Goal: Answer question/provide support: Share knowledge or assist other users

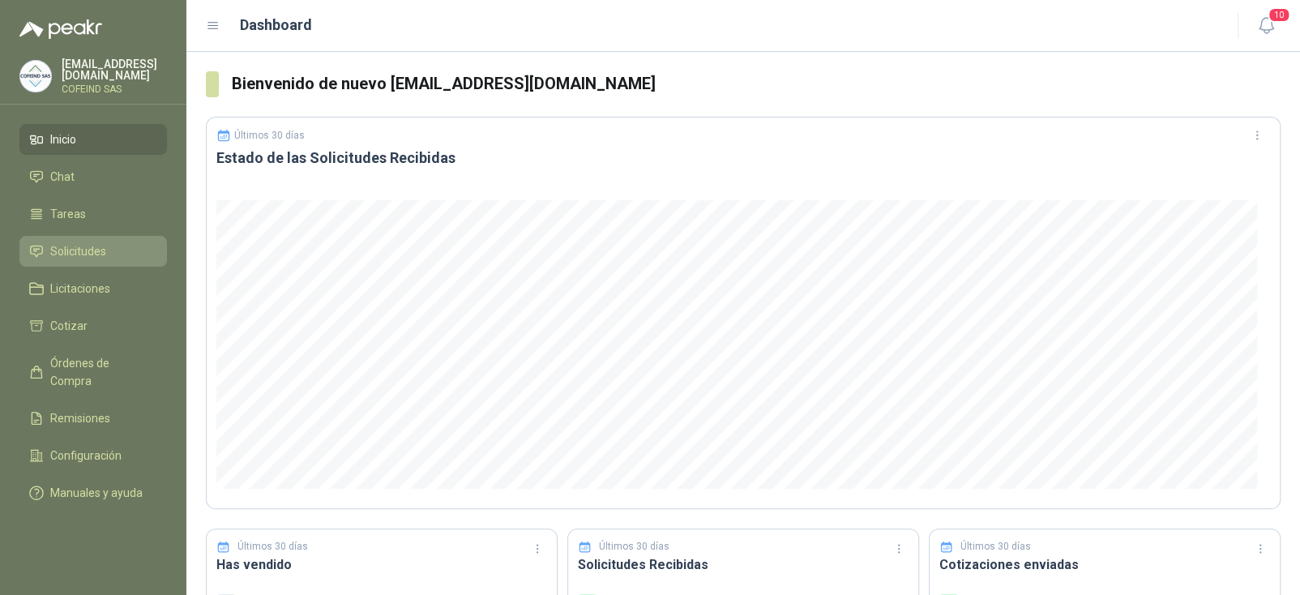
click at [80, 249] on span "Solicitudes" at bounding box center [78, 251] width 56 height 18
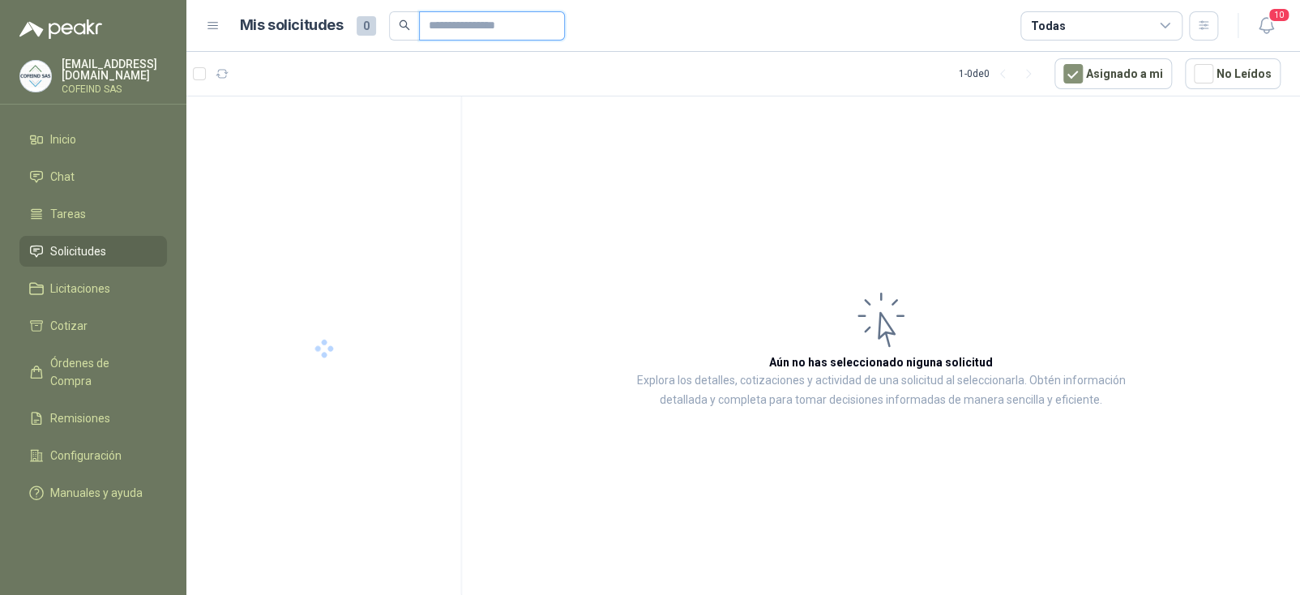
click at [430, 20] on input "text" at bounding box center [485, 26] width 113 height 28
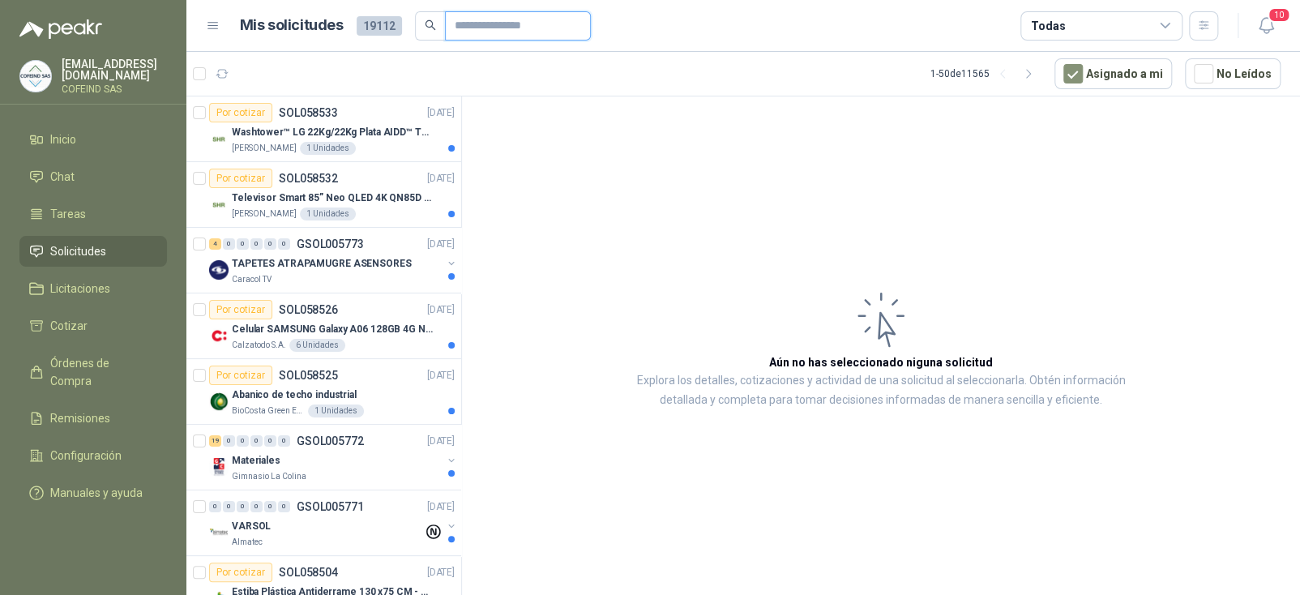
click at [500, 23] on input "text" at bounding box center [511, 26] width 113 height 28
paste input "*"
type input "******"
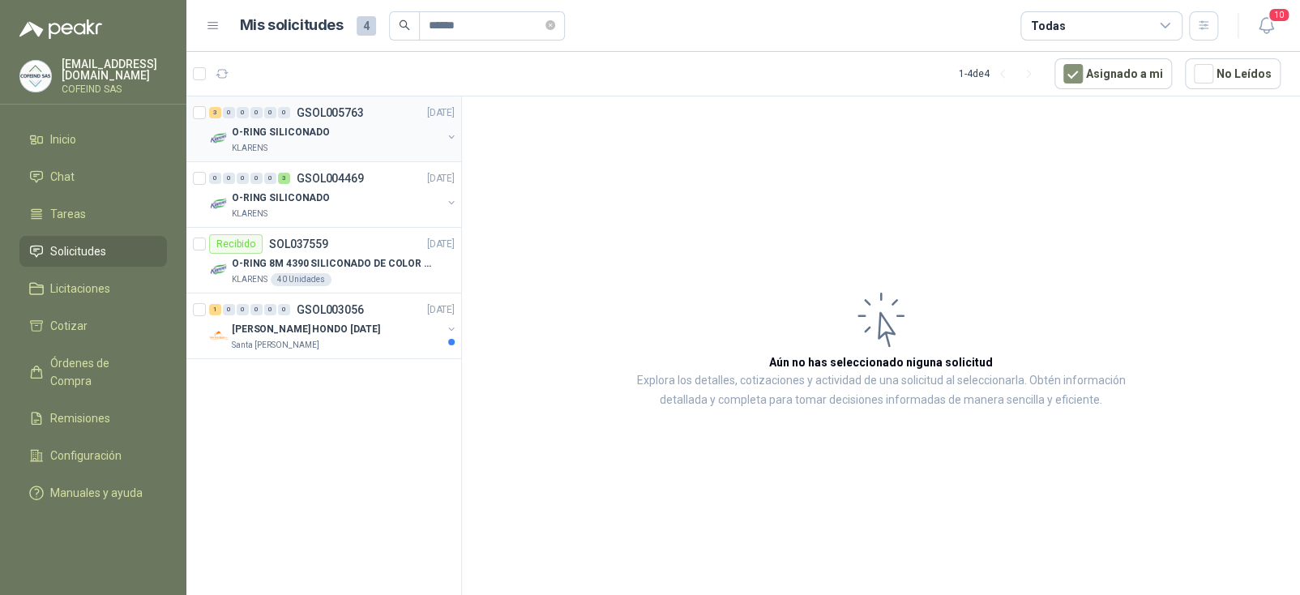
click at [313, 145] on div "KLARENS" at bounding box center [337, 148] width 210 height 13
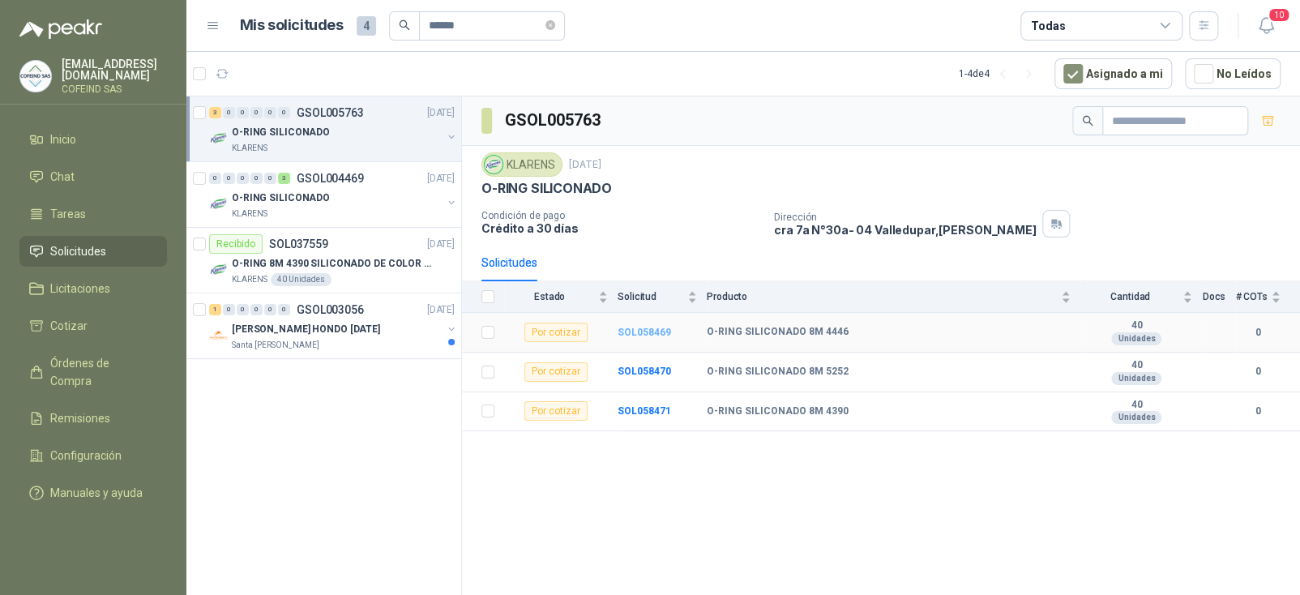
click at [632, 332] on b "SOL058469" at bounding box center [643, 332] width 53 height 11
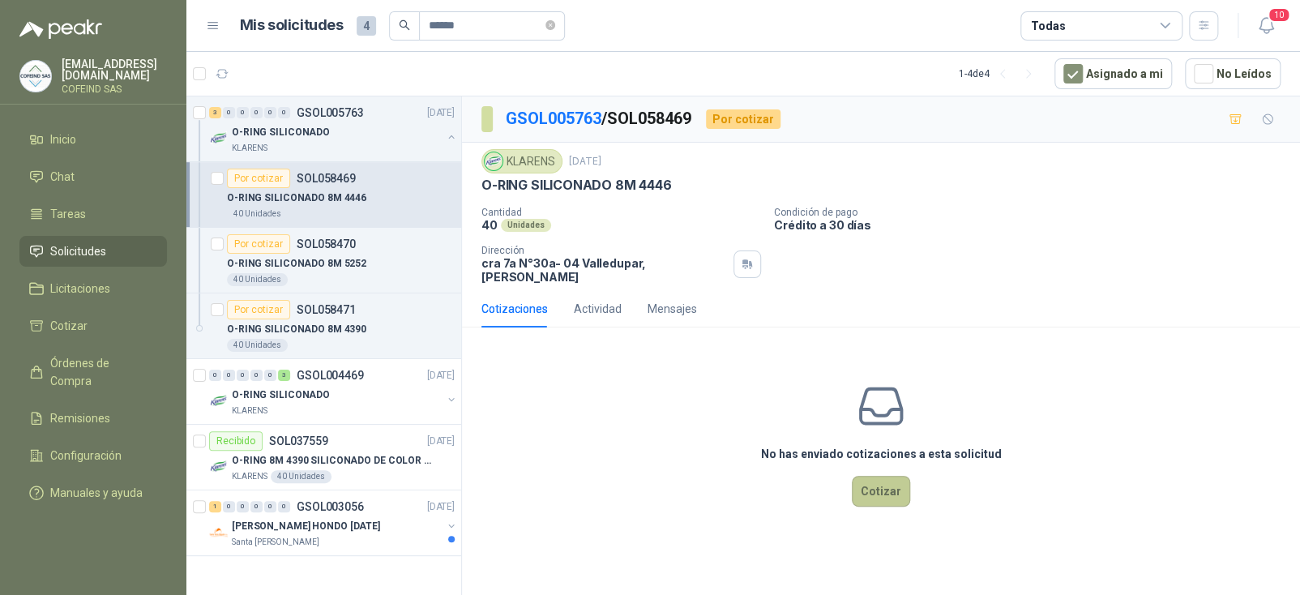
click at [869, 477] on button "Cotizar" at bounding box center [881, 491] width 58 height 31
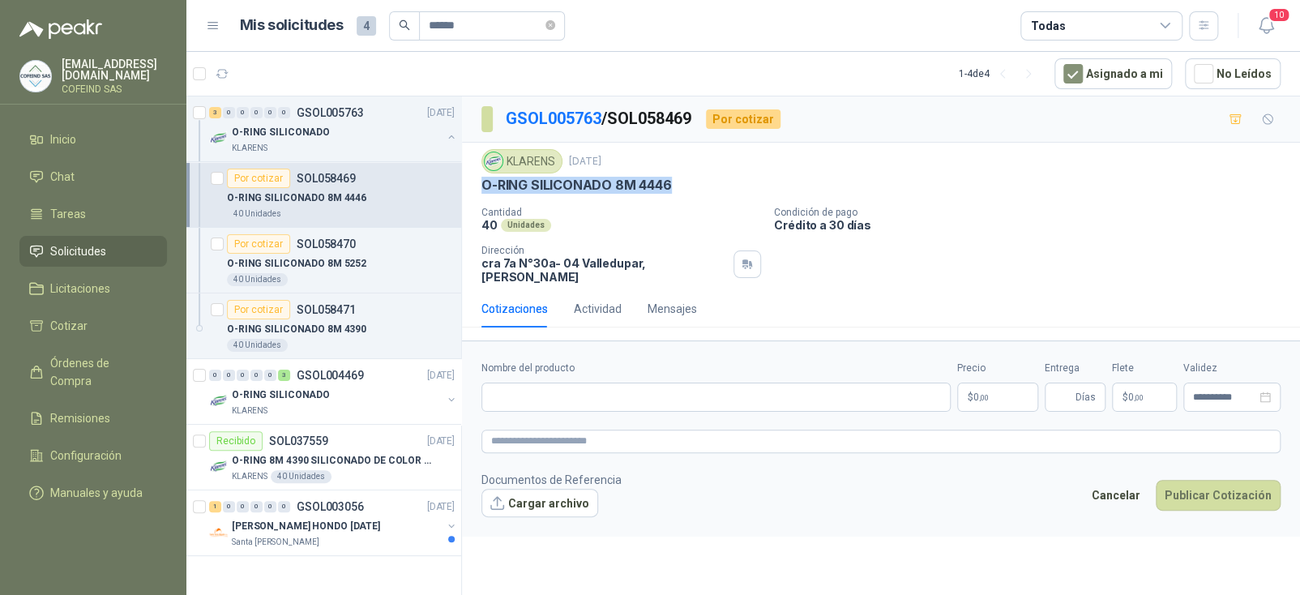
drag, startPoint x: 682, startPoint y: 180, endPoint x: 481, endPoint y: 188, distance: 201.1
click at [481, 188] on div "O-RING SILICONADO 8M 4446" at bounding box center [880, 185] width 799 height 17
copy p "O-RING SILICONADO 8M 4446"
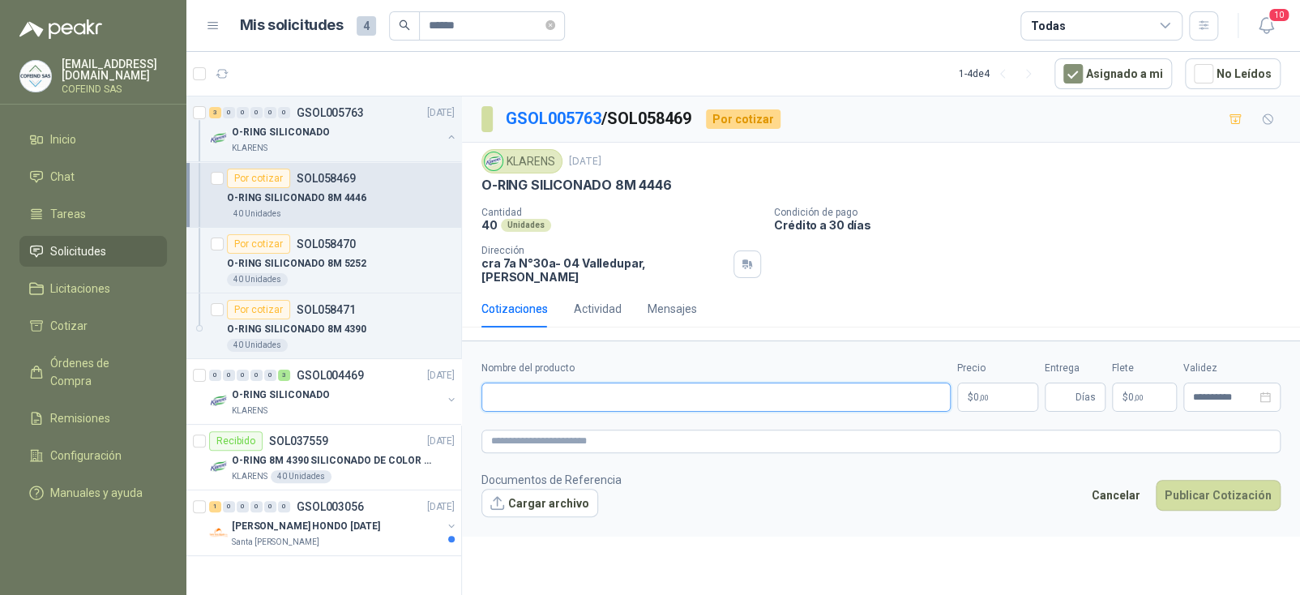
click at [613, 387] on input "Nombre del producto" at bounding box center [715, 396] width 469 height 29
paste input "**********"
type input "**********"
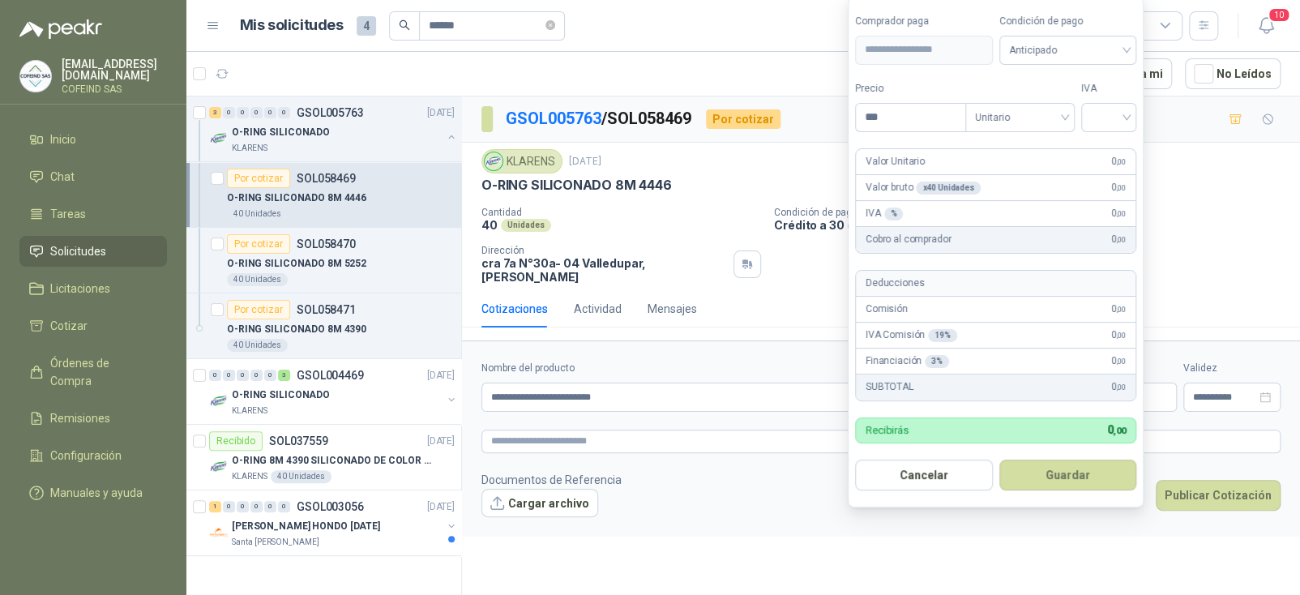
click at [1015, 378] on body "[EMAIL_ADDRESS][DOMAIN_NAME] COFEIND SAS Inicio Chat Tareas Solicitudes Licitac…" at bounding box center [650, 297] width 1300 height 595
type input "*******"
click at [1111, 122] on input "search" at bounding box center [1109, 115] width 36 height 24
click at [1113, 153] on div "19%" at bounding box center [1112, 152] width 30 height 18
click at [1060, 472] on button "Guardar" at bounding box center [1070, 474] width 139 height 31
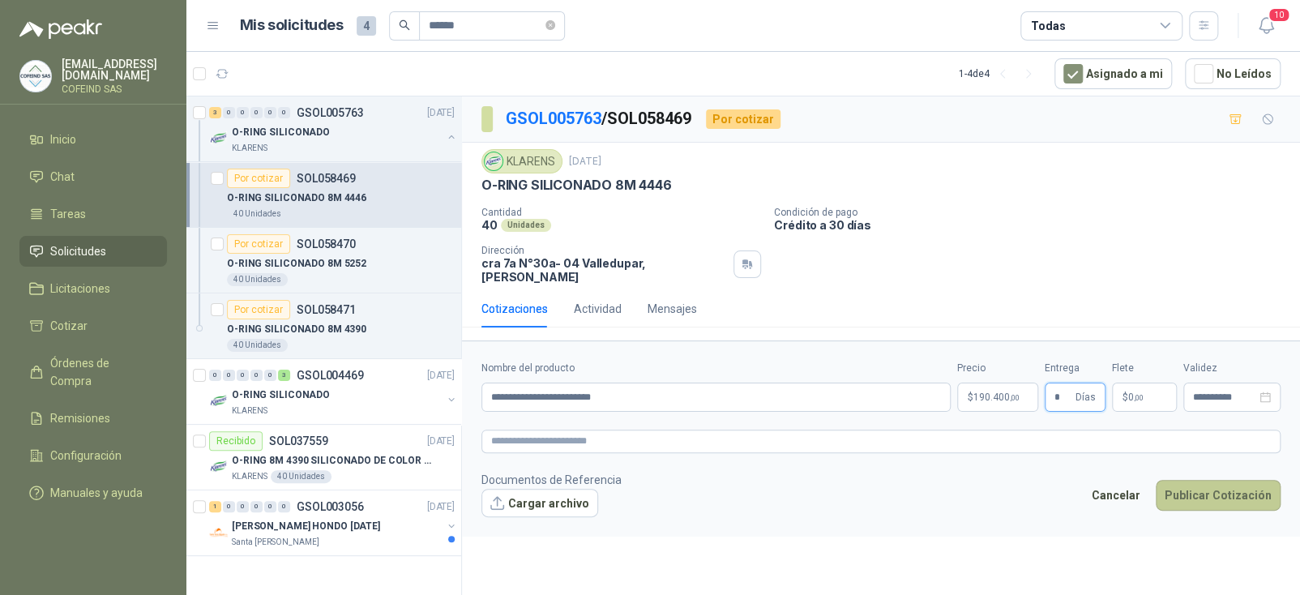
type input "*"
click at [1210, 480] on button "Publicar Cotización" at bounding box center [1217, 495] width 125 height 31
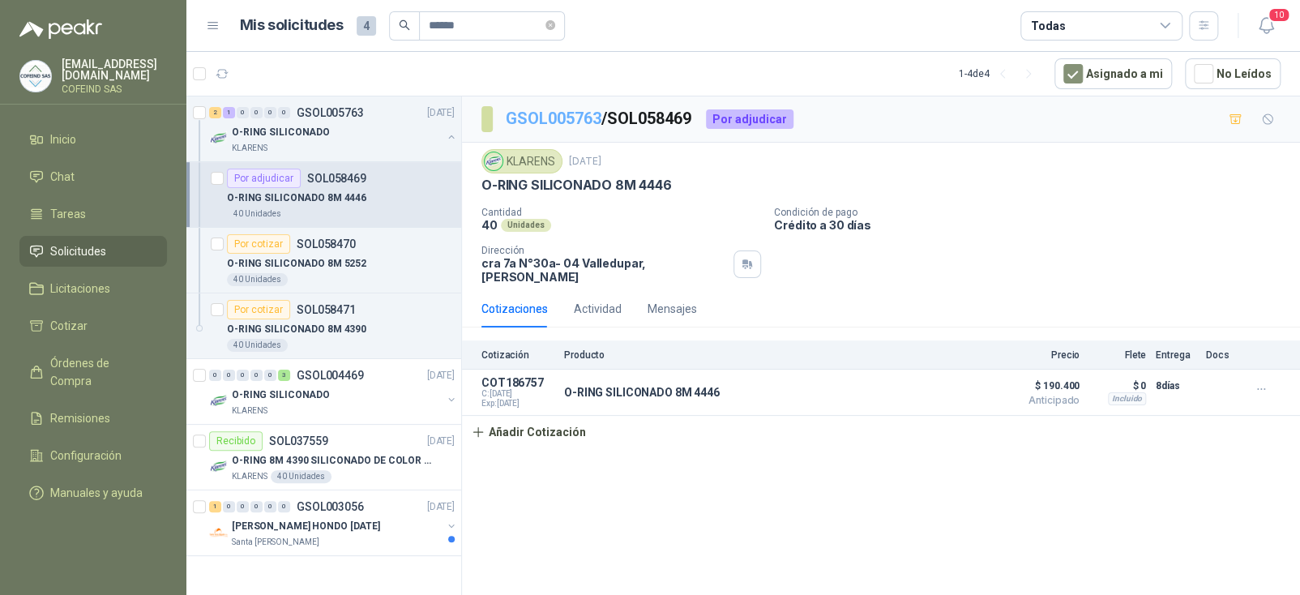
click at [554, 114] on link "GSOL005763" at bounding box center [554, 118] width 96 height 19
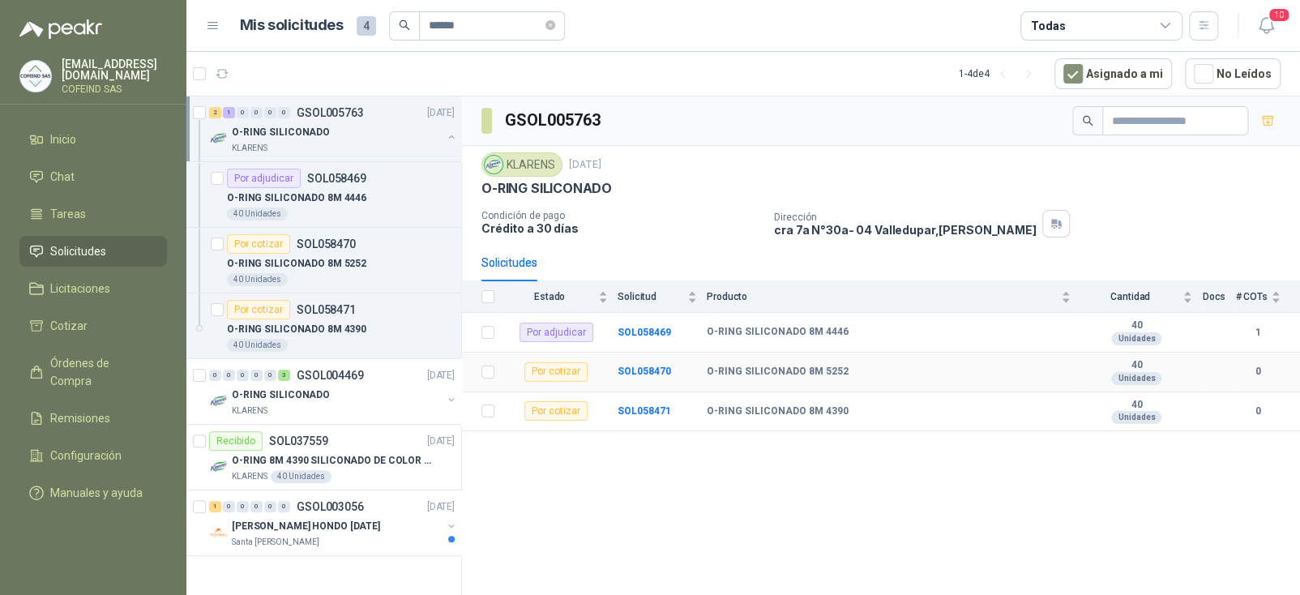
click at [557, 368] on div "Por cotizar" at bounding box center [555, 371] width 63 height 19
drag, startPoint x: 626, startPoint y: 373, endPoint x: 634, endPoint y: 370, distance: 8.5
click at [626, 372] on b "SOL058470" at bounding box center [643, 370] width 53 height 11
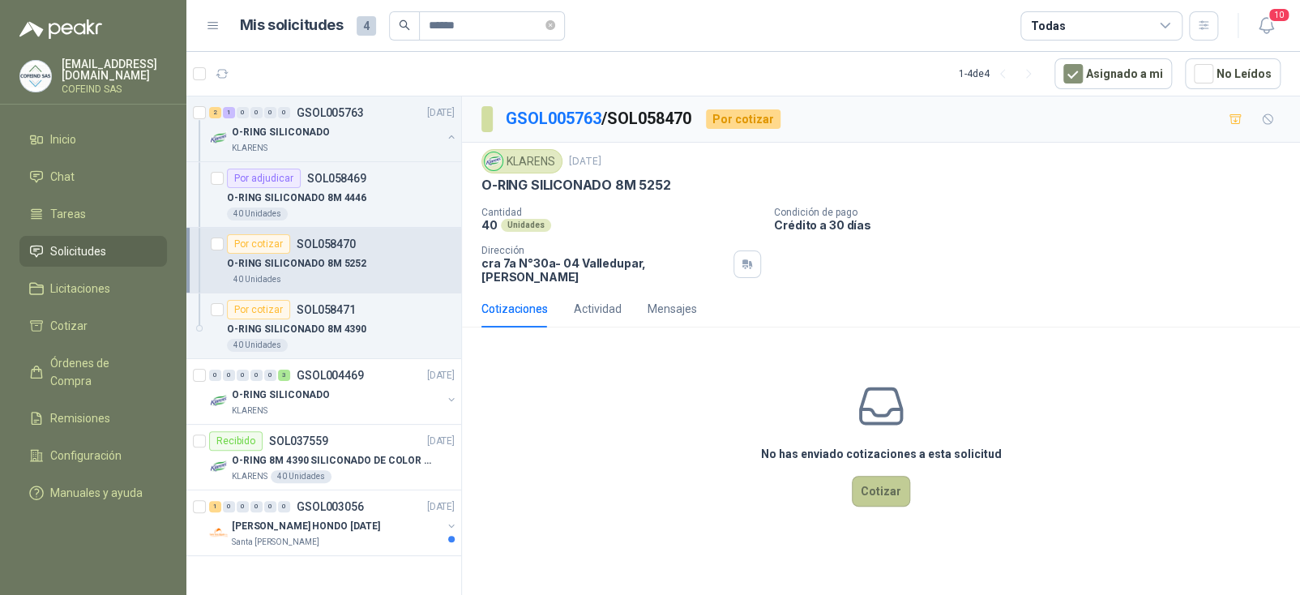
click at [892, 480] on button "Cotizar" at bounding box center [881, 491] width 58 height 31
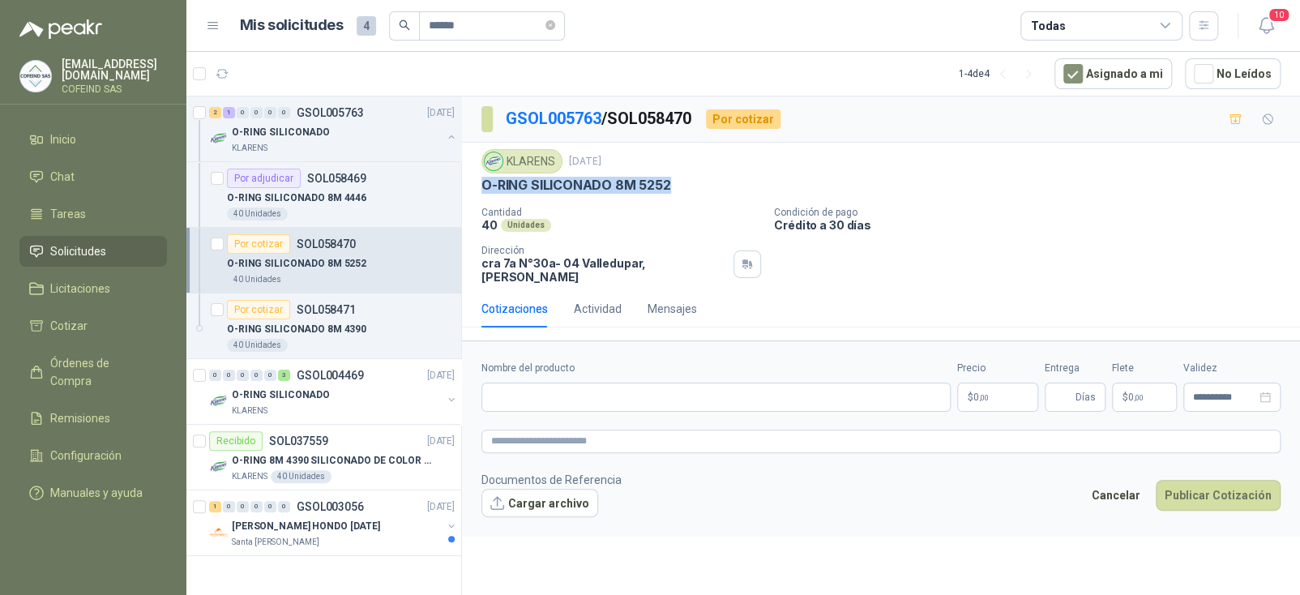
drag, startPoint x: 703, startPoint y: 184, endPoint x: 465, endPoint y: 189, distance: 238.3
click at [465, 189] on div "KLARENS [DATE] O-RING SILICONADO 8M 5252 Cantidad 40 Unidades Condición de pago…" at bounding box center [881, 216] width 838 height 147
copy p "O-RING SILICONADO 8M 5252"
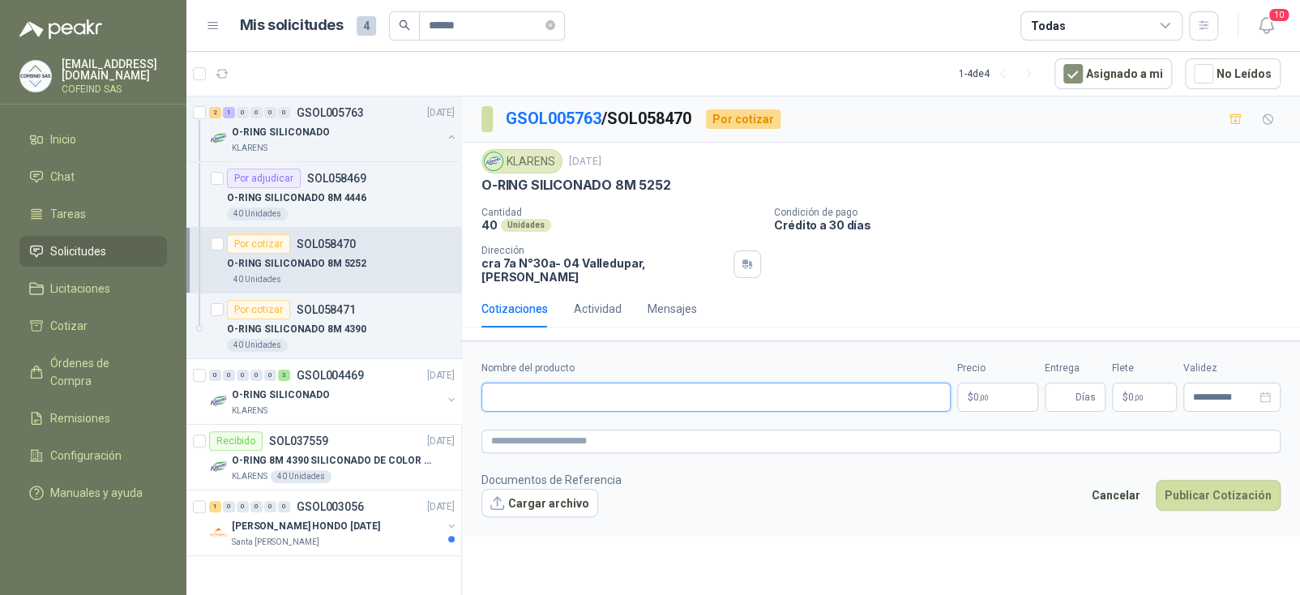
click at [590, 390] on input "Nombre del producto" at bounding box center [715, 396] width 469 height 29
paste input "**********"
type input "**********"
click at [987, 381] on body "[EMAIL_ADDRESS][DOMAIN_NAME] COFEIND SAS Inicio Chat Tareas Solicitudes Licitac…" at bounding box center [650, 297] width 1300 height 595
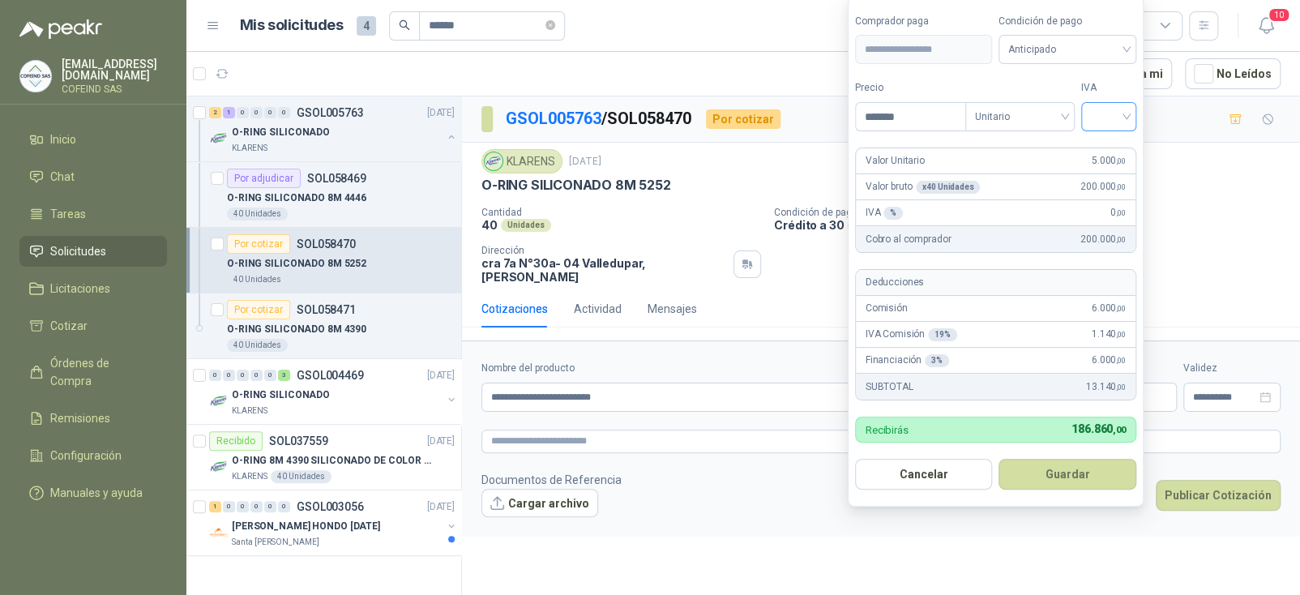
type input "*******"
click at [1112, 115] on input "search" at bounding box center [1109, 115] width 36 height 24
click at [1117, 145] on div "19%" at bounding box center [1112, 152] width 30 height 18
click at [1066, 483] on button "Guardar" at bounding box center [1070, 474] width 139 height 31
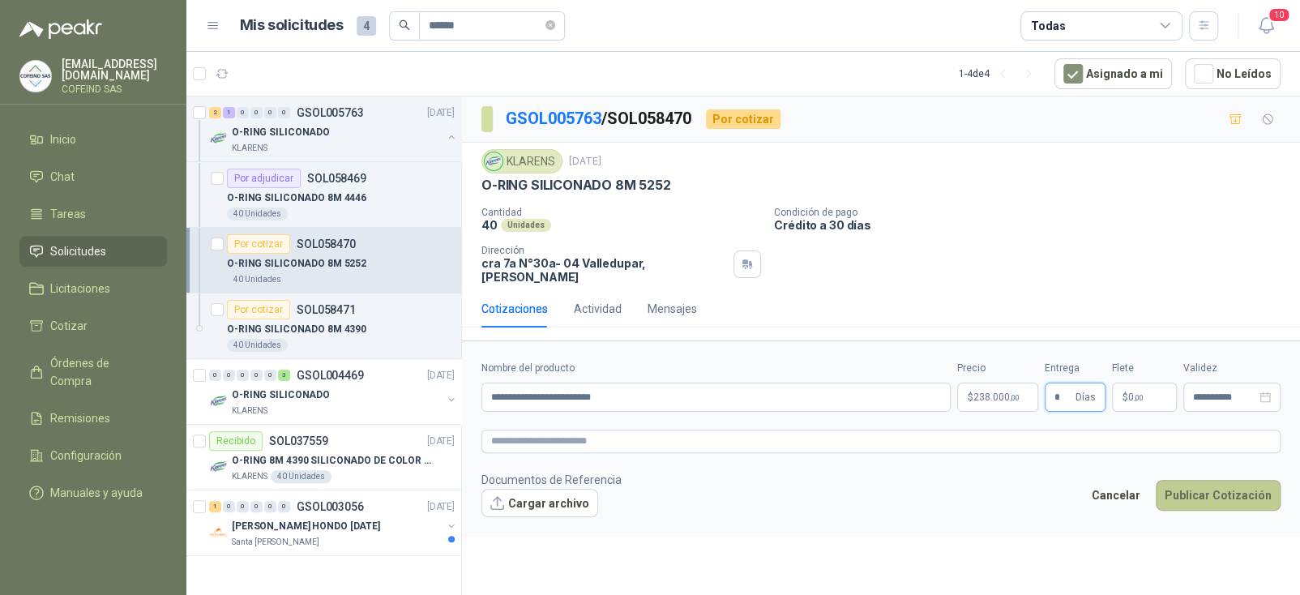
type input "*"
click at [1228, 480] on button "Publicar Cotización" at bounding box center [1217, 495] width 125 height 31
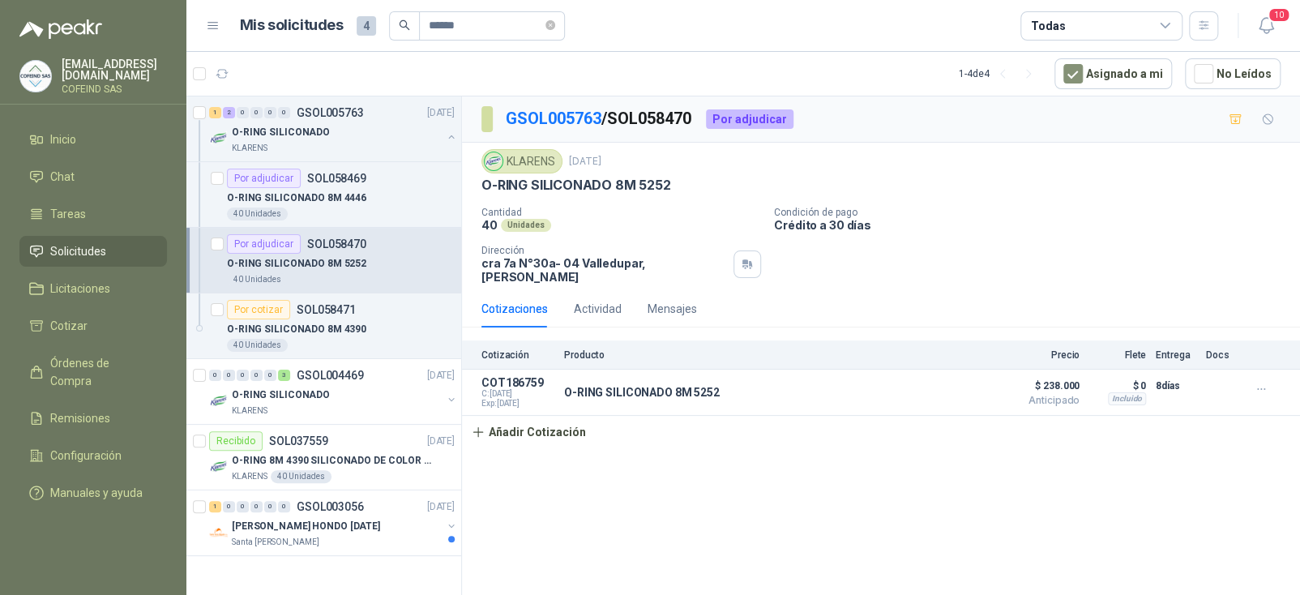
click at [533, 106] on p "GSOL005763 / SOL058470" at bounding box center [599, 118] width 187 height 25
click at [533, 122] on link "GSOL005763" at bounding box center [554, 118] width 96 height 19
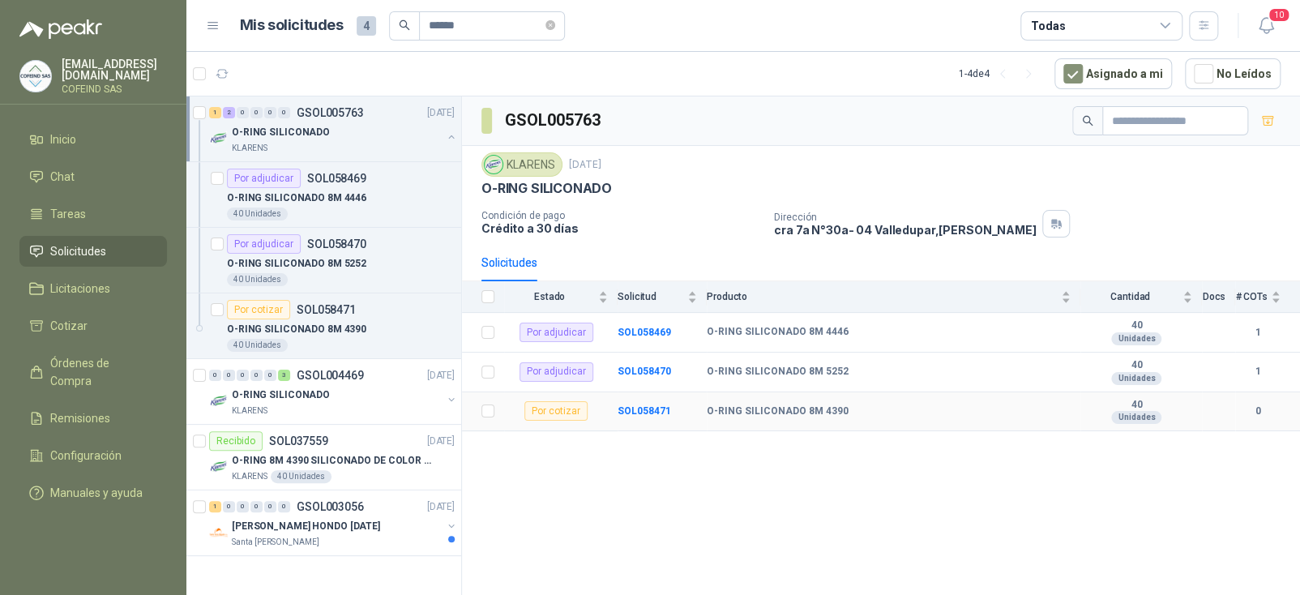
click at [557, 411] on div "Por cotizar" at bounding box center [555, 410] width 63 height 19
click at [643, 409] on b "SOL058471" at bounding box center [643, 410] width 53 height 11
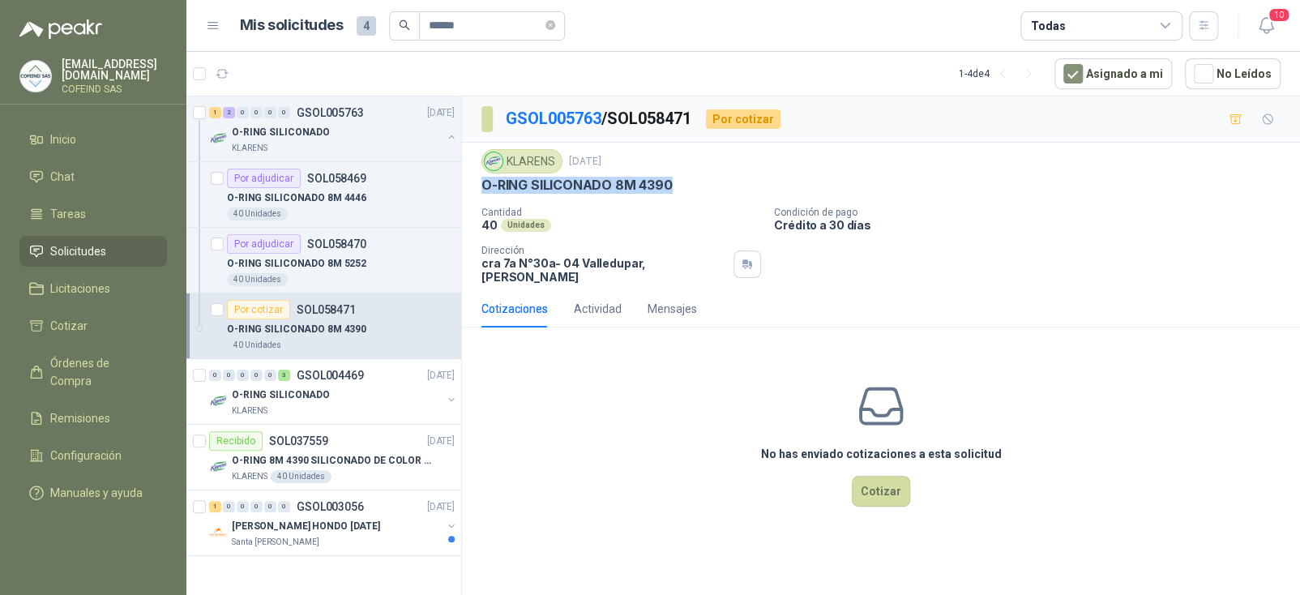
drag, startPoint x: 644, startPoint y: 187, endPoint x: 479, endPoint y: 191, distance: 165.3
click at [479, 191] on div "KLARENS [DATE] O-RING SILICONADO 8M 4390 Cantidad 40 Unidades Condición de pago…" at bounding box center [881, 216] width 838 height 147
copy p "O-RING SILICONADO 8M 4390"
click at [853, 486] on button "Cotizar" at bounding box center [881, 491] width 58 height 31
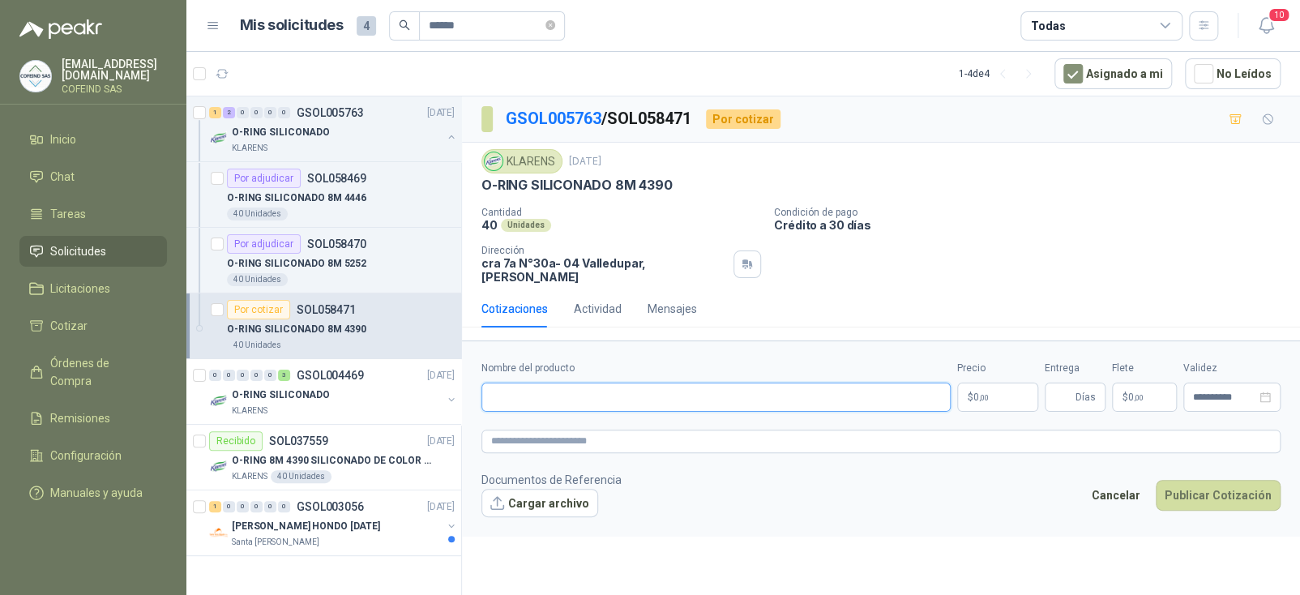
click at [692, 382] on input "Nombre del producto" at bounding box center [715, 396] width 469 height 29
paste input "**********"
type input "**********"
drag, startPoint x: 963, startPoint y: 385, endPoint x: 971, endPoint y: 384, distance: 8.1
click at [971, 384] on body "[EMAIL_ADDRESS][DOMAIN_NAME] COFEIND SAS Inicio Chat Tareas Solicitudes Licitac…" at bounding box center [650, 297] width 1300 height 595
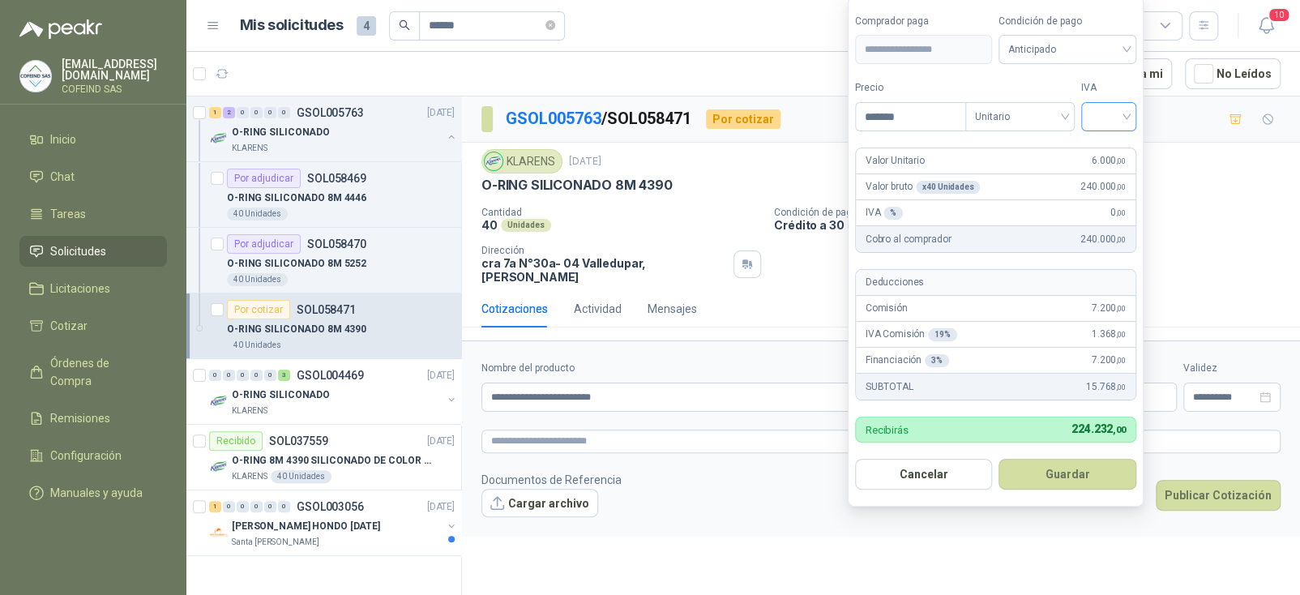
click at [1134, 111] on div at bounding box center [1108, 116] width 55 height 29
type input "*******"
drag, startPoint x: 1126, startPoint y: 152, endPoint x: 1102, endPoint y: 210, distance: 62.5
click at [1127, 152] on div "19%" at bounding box center [1111, 152] width 49 height 26
click at [1080, 470] on button "Guardar" at bounding box center [1070, 474] width 139 height 31
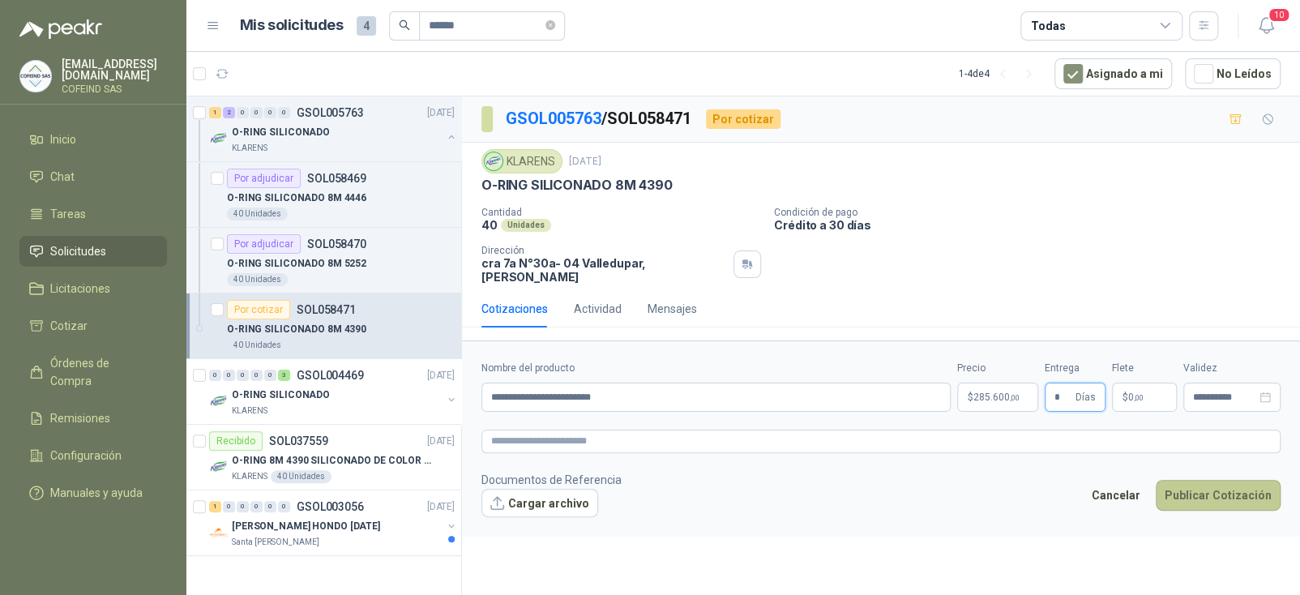
type input "*"
click at [1205, 480] on button "Publicar Cotización" at bounding box center [1217, 495] width 125 height 31
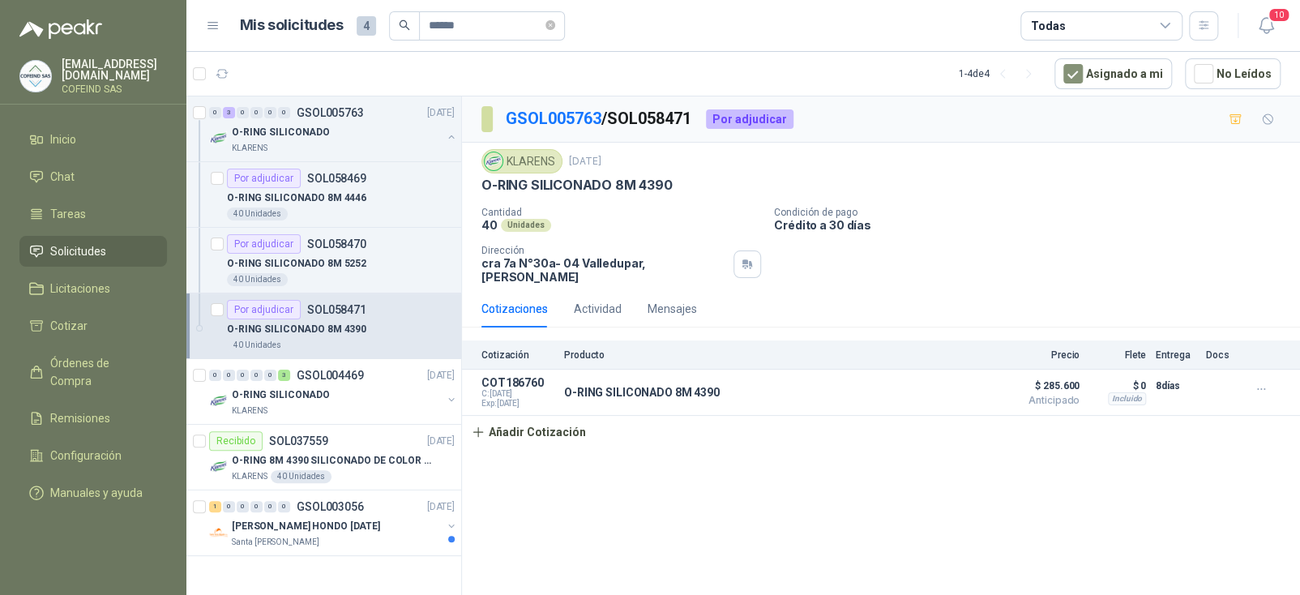
click at [126, 84] on p "COFEIND SAS" at bounding box center [114, 89] width 105 height 10
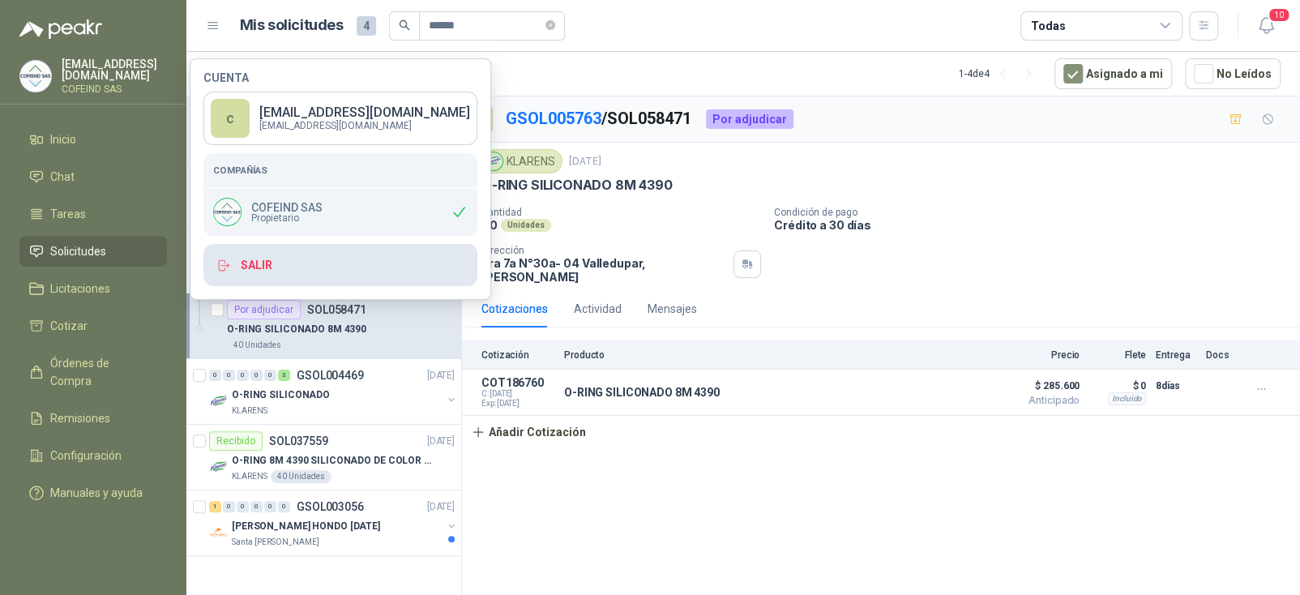
click at [278, 260] on button "Salir" at bounding box center [340, 265] width 274 height 42
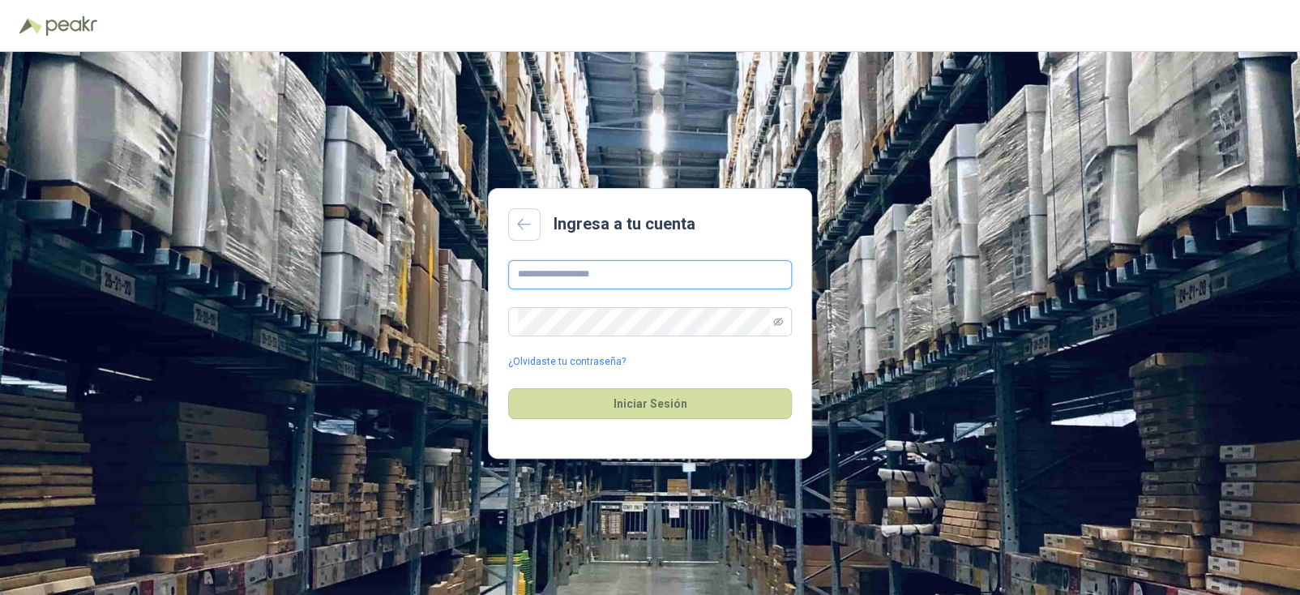
type input "**********"
click at [668, 403] on button "Iniciar Sesión" at bounding box center [650, 403] width 284 height 31
